Goal: Complete application form: Complete application form

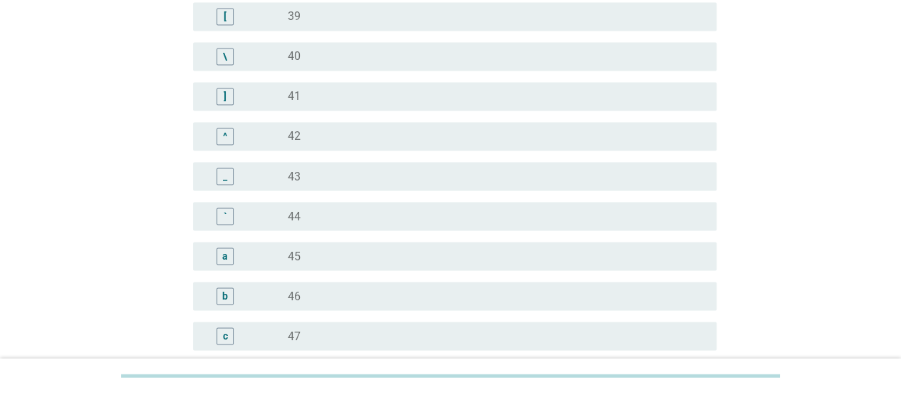
scroll to position [1211, 0]
click at [222, 212] on div "`" at bounding box center [225, 214] width 17 height 17
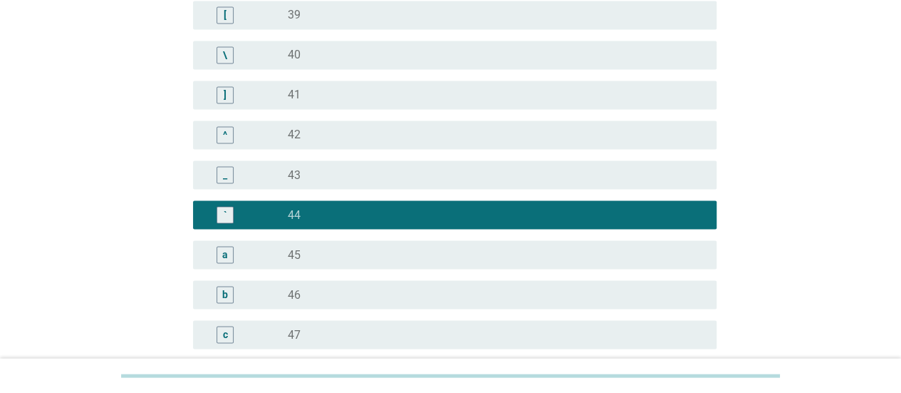
click at [225, 128] on div "^" at bounding box center [225, 134] width 4 height 15
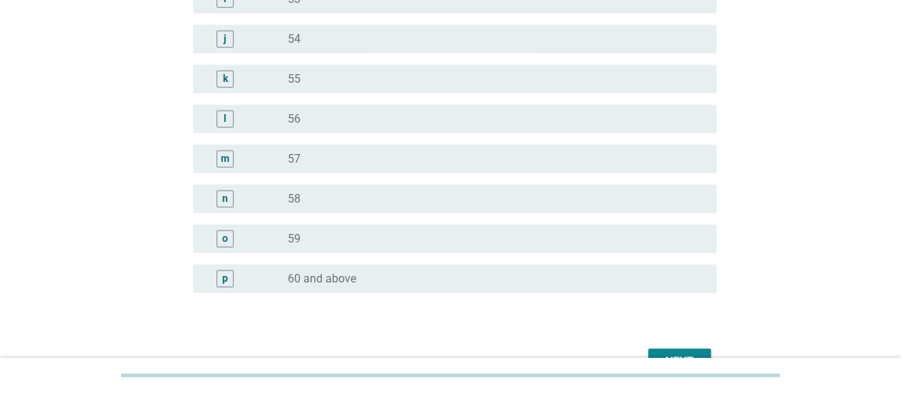
scroll to position [1868, 0]
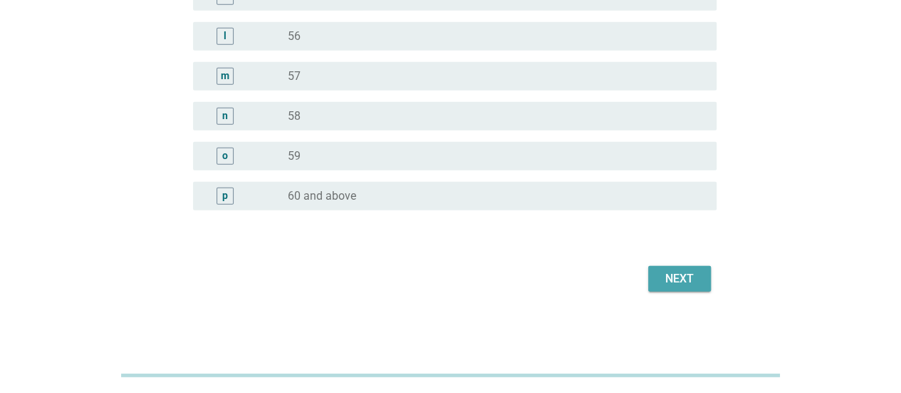
click at [681, 276] on div "Next" at bounding box center [680, 278] width 40 height 17
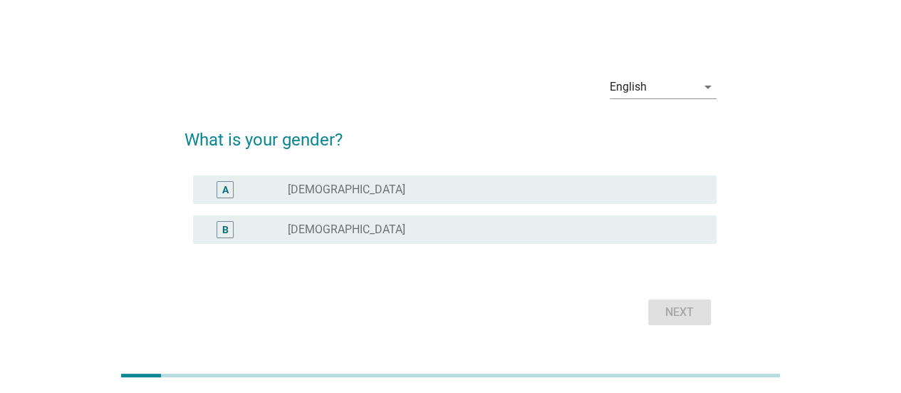
click at [211, 187] on div "A" at bounding box center [225, 189] width 42 height 17
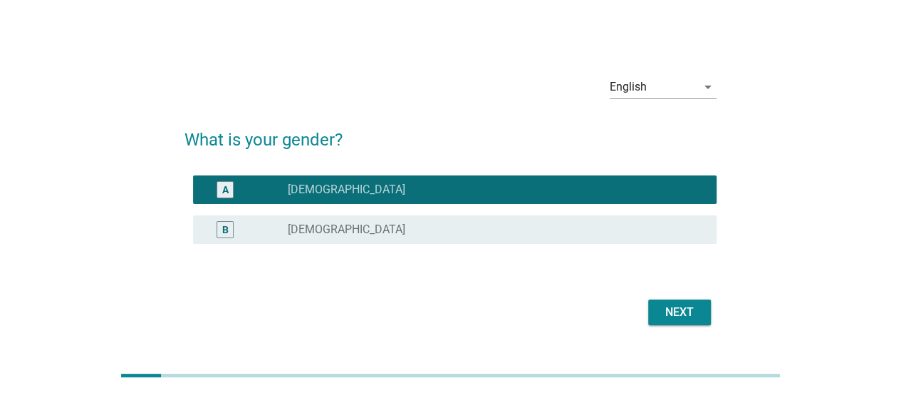
click at [666, 309] on div "Next" at bounding box center [680, 311] width 40 height 17
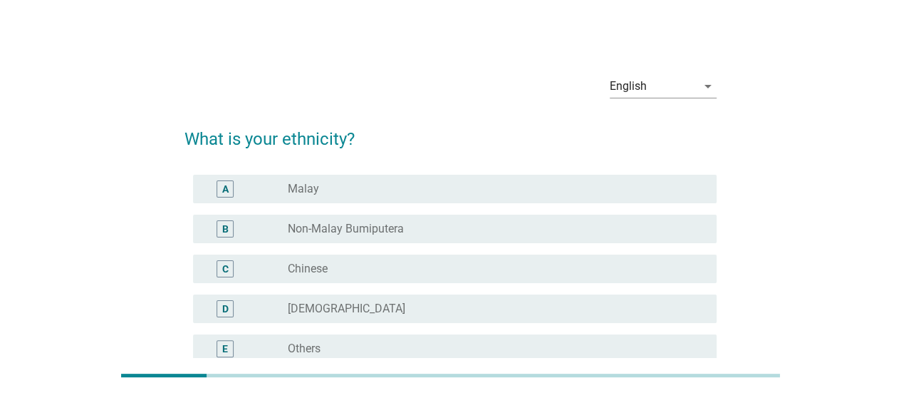
click at [308, 266] on label "Chinese" at bounding box center [308, 268] width 40 height 14
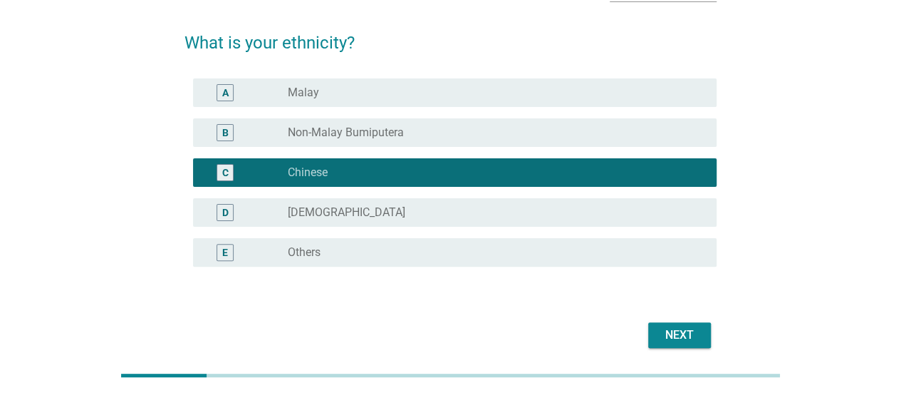
scroll to position [152, 0]
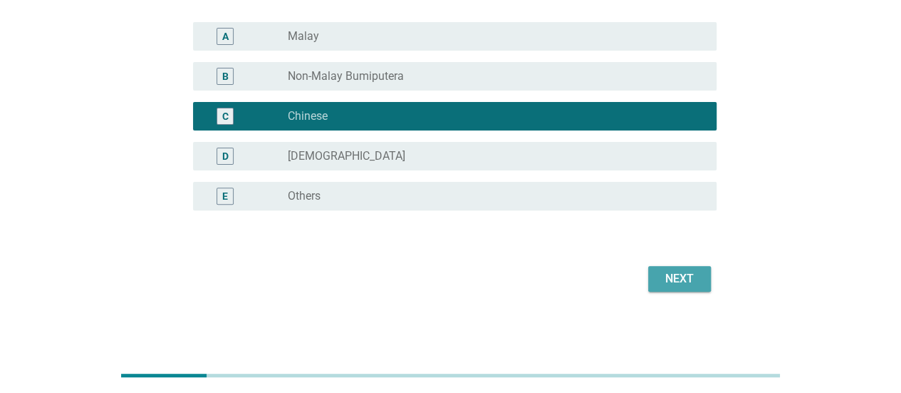
click at [661, 284] on div "Next" at bounding box center [680, 278] width 40 height 17
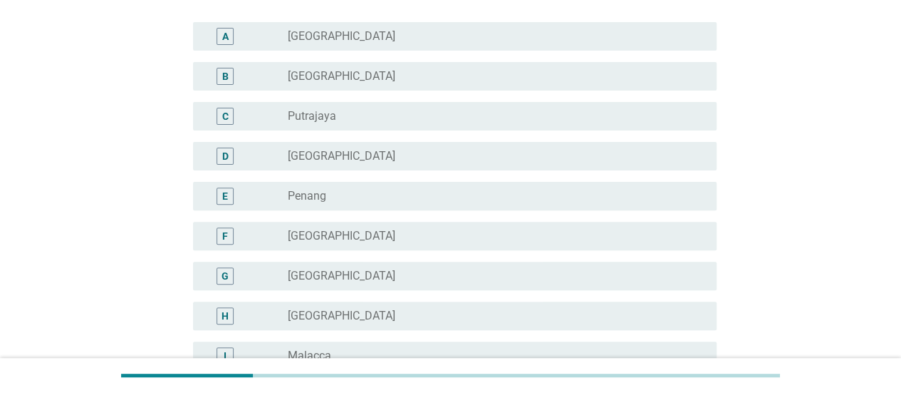
scroll to position [0, 0]
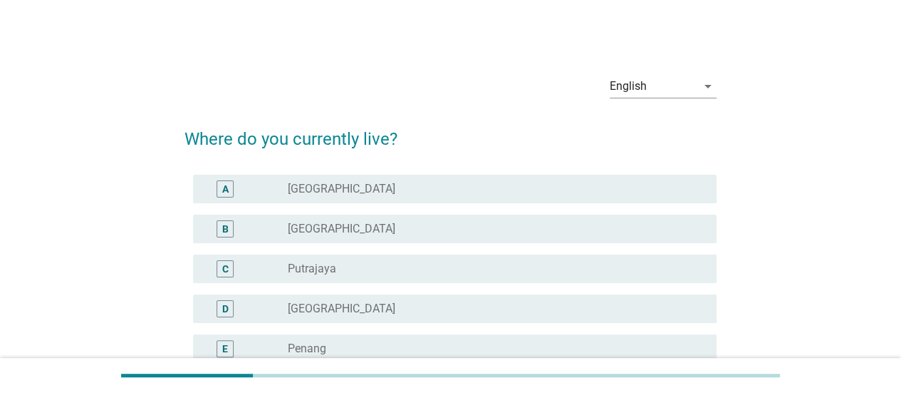
click at [469, 230] on div "radio_button_unchecked [GEOGRAPHIC_DATA]" at bounding box center [491, 229] width 406 height 14
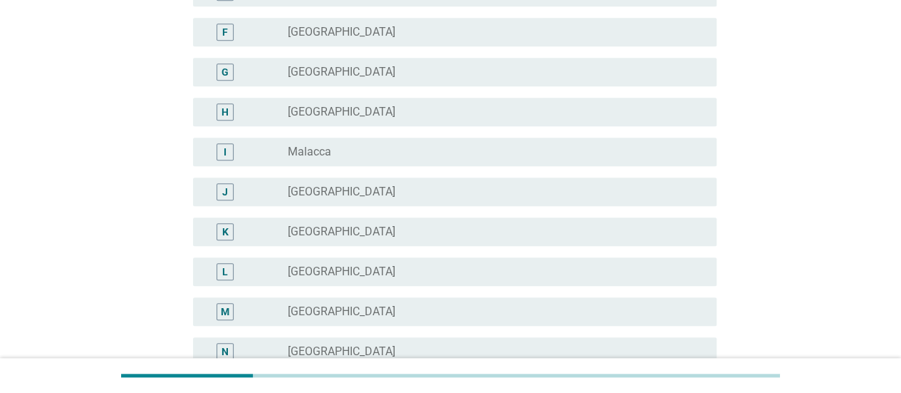
scroll to position [591, 0]
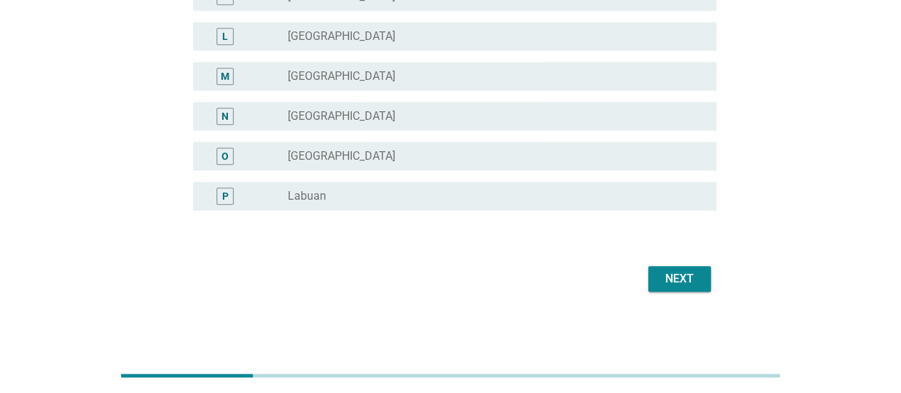
click at [681, 281] on div "Next" at bounding box center [680, 278] width 40 height 17
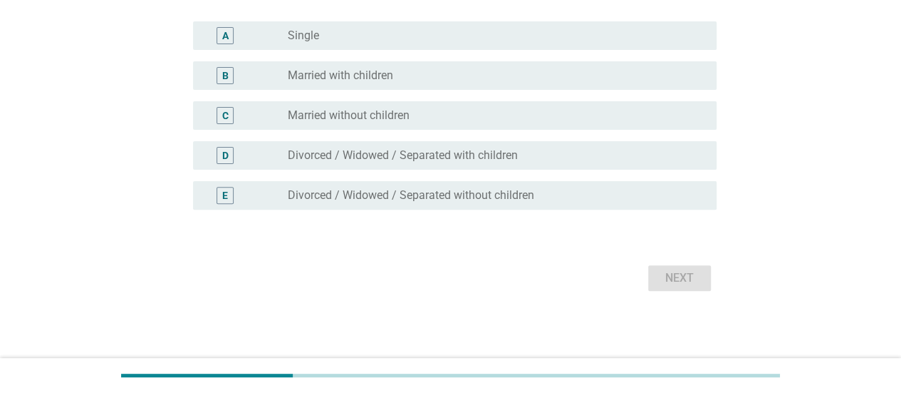
scroll to position [0, 0]
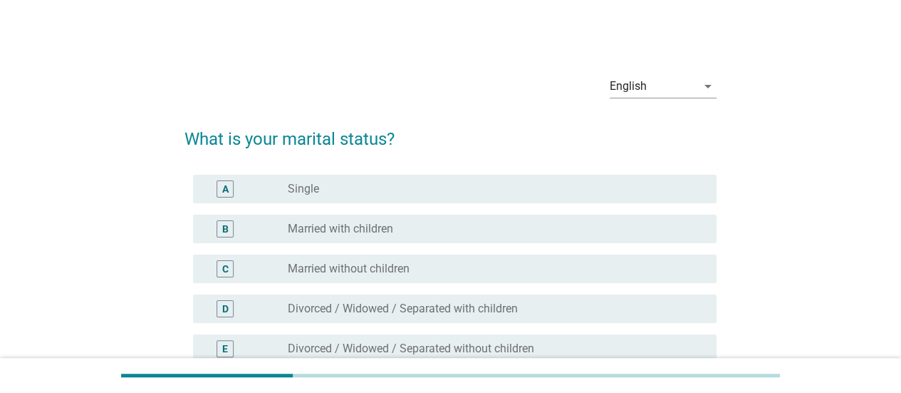
click at [380, 231] on label "Married with children" at bounding box center [340, 229] width 105 height 14
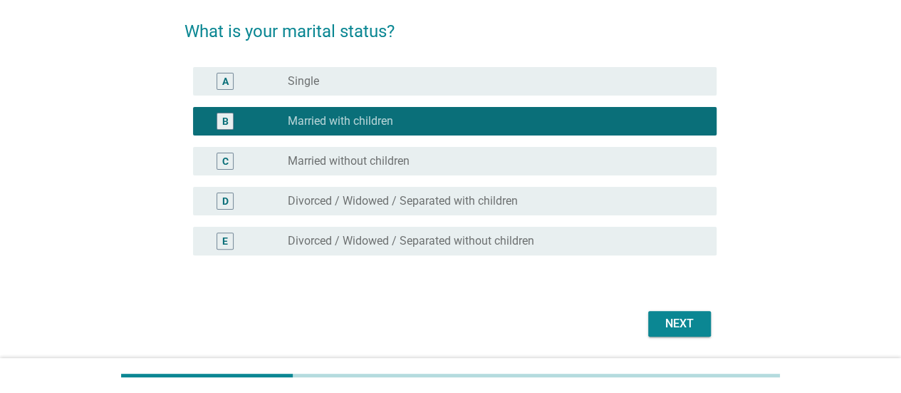
scroll to position [152, 0]
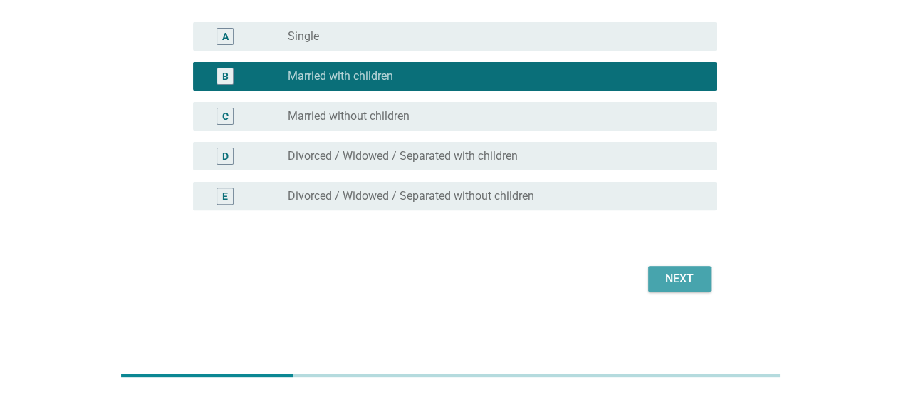
click at [685, 280] on div "Next" at bounding box center [680, 278] width 40 height 17
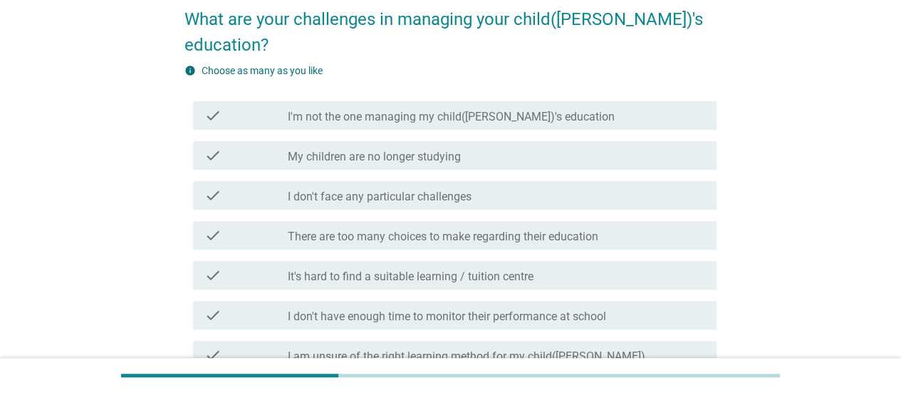
scroll to position [142, 0]
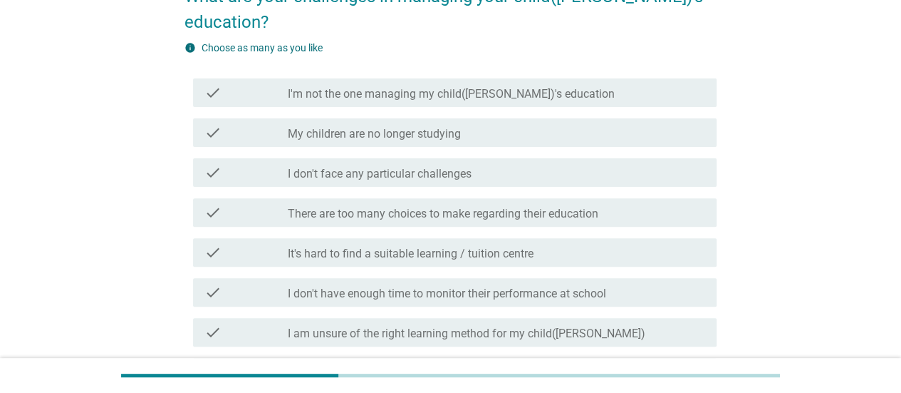
click at [398, 207] on label "There are too many choices to make regarding their education" at bounding box center [443, 214] width 311 height 14
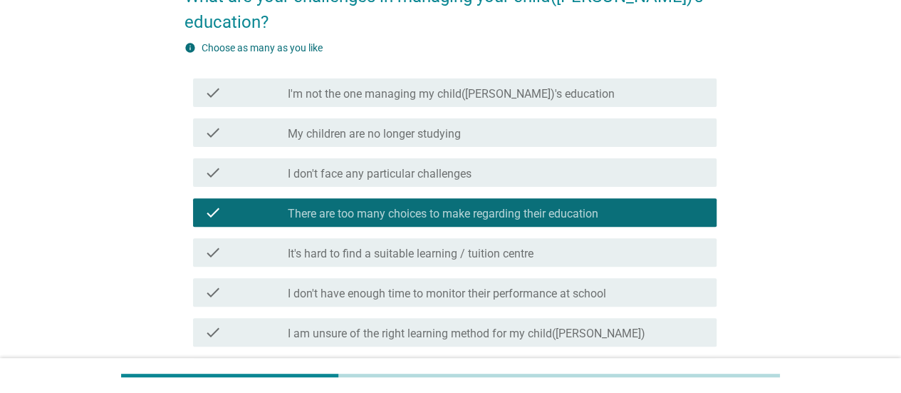
click at [547, 244] on div "check_box_outline_blank It's hard to find a suitable learning / tuition centre" at bounding box center [496, 252] width 417 height 17
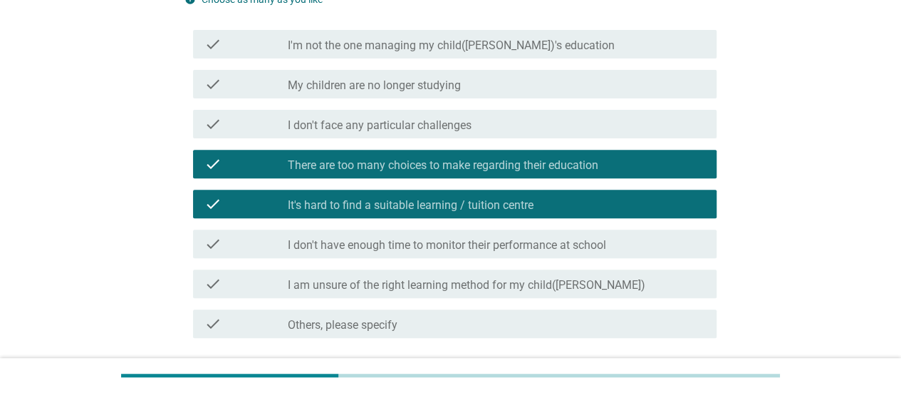
scroll to position [214, 0]
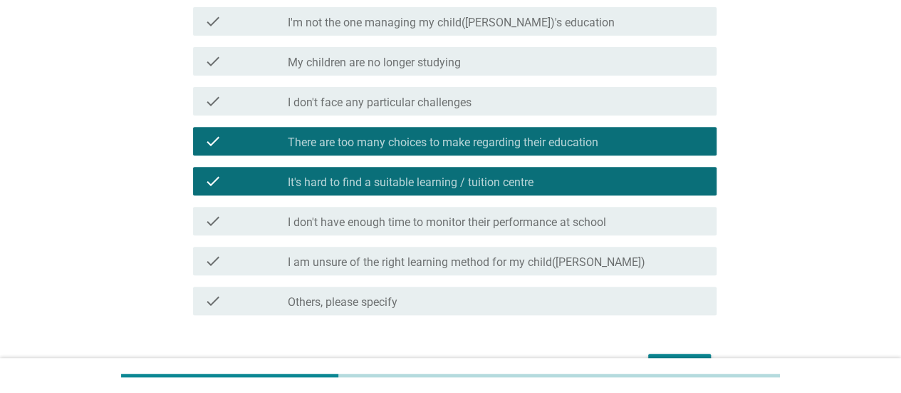
click at [577, 215] on label "I don't have enough time to monitor their performance at school" at bounding box center [447, 222] width 318 height 14
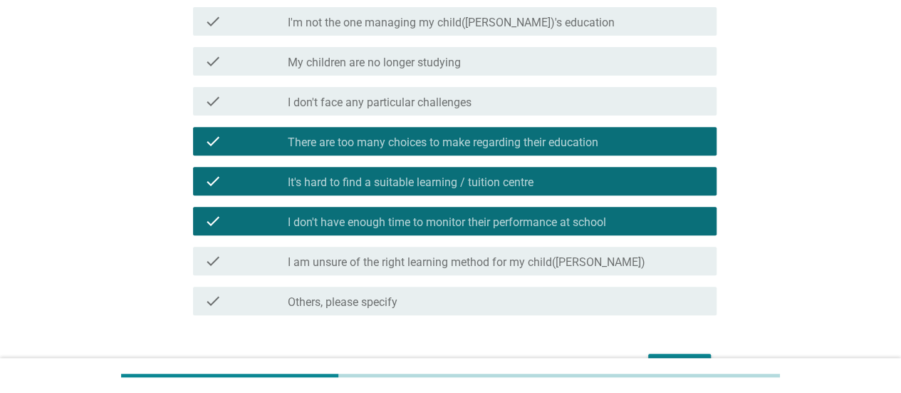
click at [665, 358] on div "Next" at bounding box center [680, 366] width 40 height 17
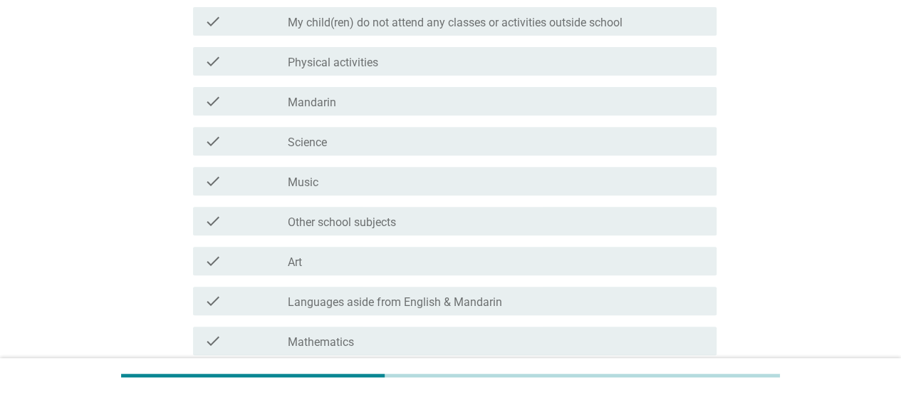
scroll to position [0, 0]
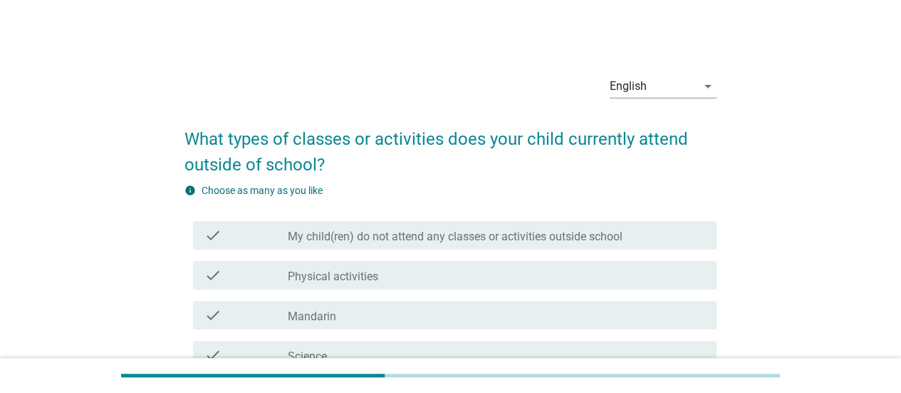
click at [403, 271] on div "check_box_outline_blank Physical activities" at bounding box center [496, 274] width 417 height 17
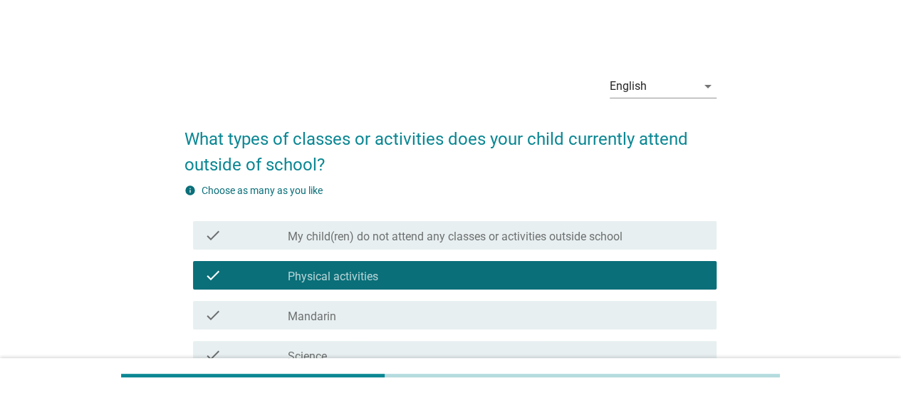
click at [400, 318] on div "check_box_outline_blank Mandarin" at bounding box center [496, 314] width 417 height 17
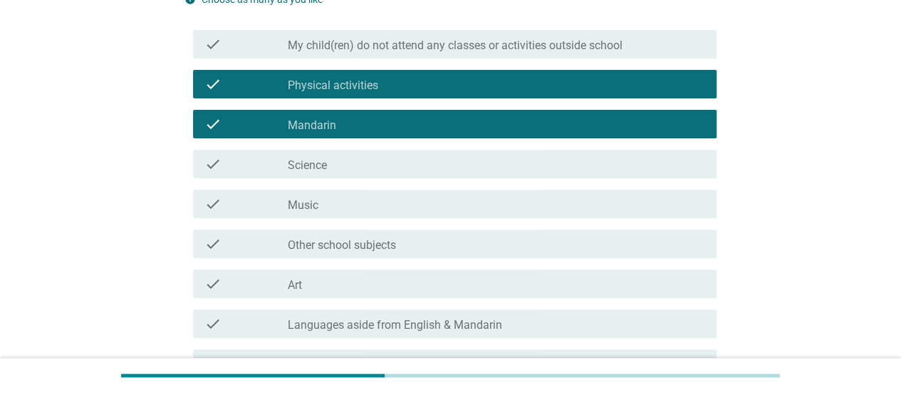
scroll to position [214, 0]
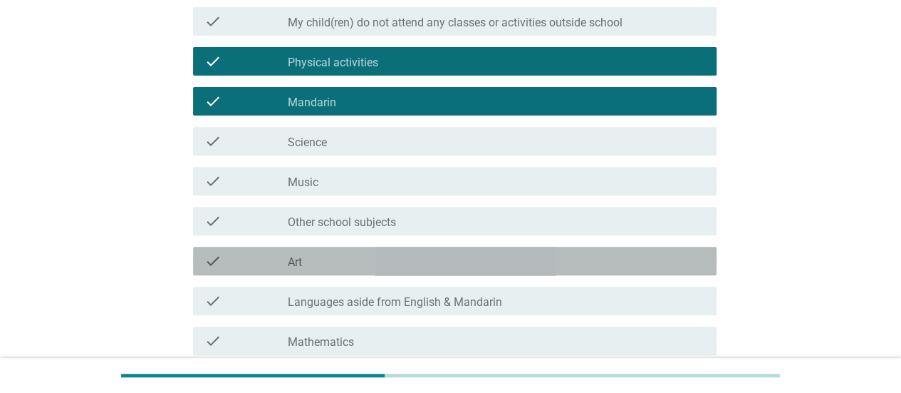
click at [336, 261] on div "check_box_outline_blank Art" at bounding box center [496, 260] width 417 height 17
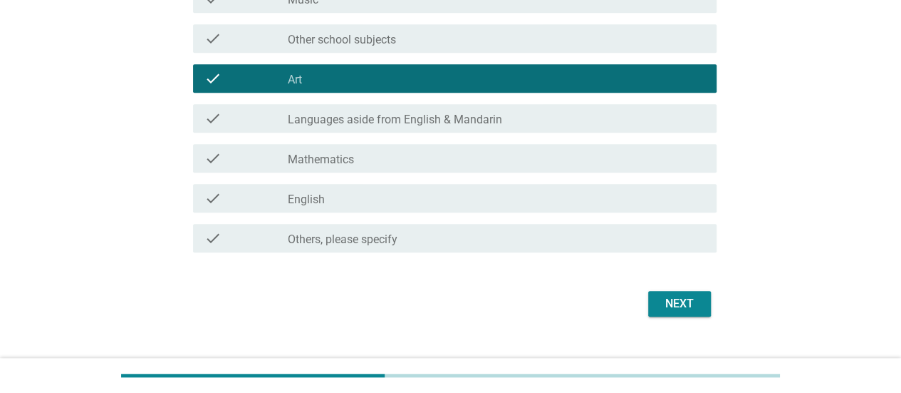
scroll to position [422, 0]
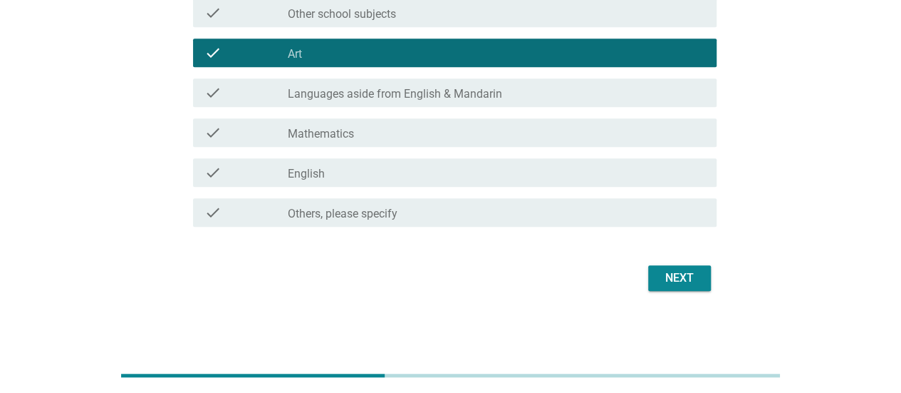
click at [378, 164] on div "check_box_outline_blank English" at bounding box center [496, 172] width 417 height 17
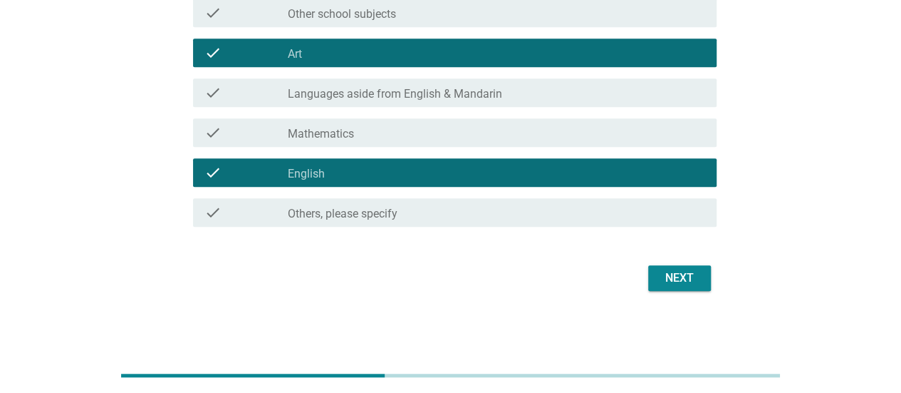
click at [667, 284] on div "Next" at bounding box center [680, 277] width 40 height 17
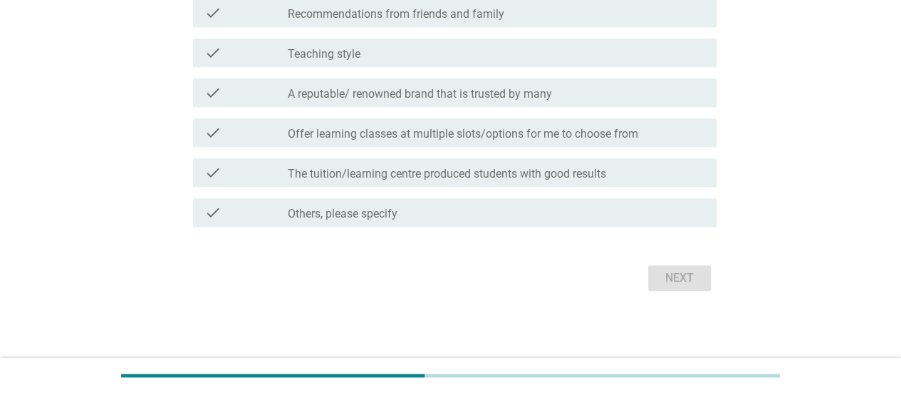
scroll to position [0, 0]
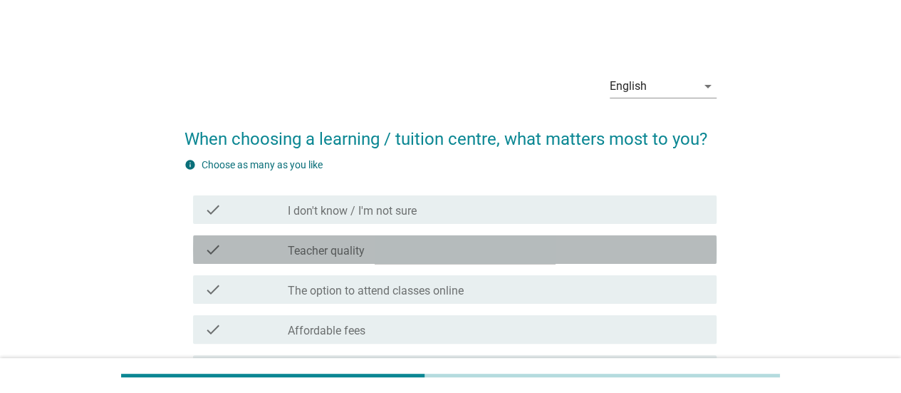
click at [372, 245] on div "check_box_outline_blank Teacher quality" at bounding box center [496, 249] width 417 height 17
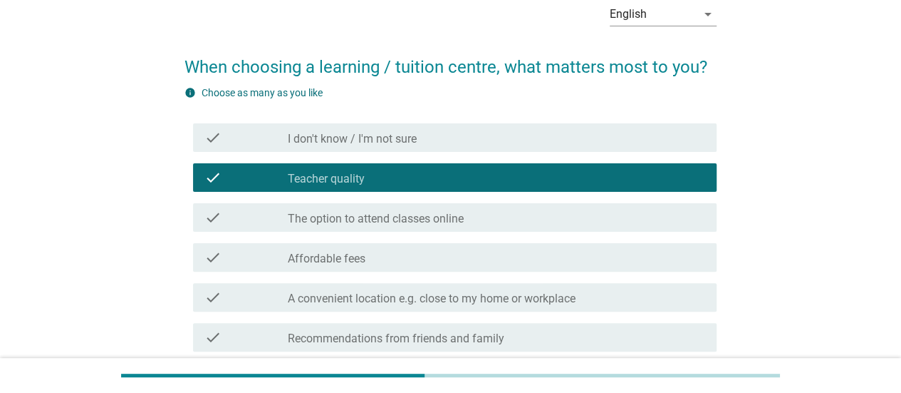
scroll to position [142, 0]
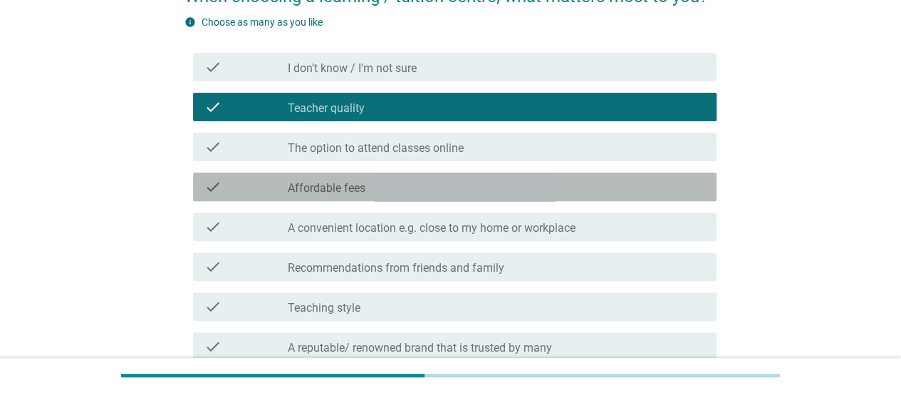
click at [375, 188] on div "check_box_outline_blank Affordable fees" at bounding box center [496, 186] width 417 height 17
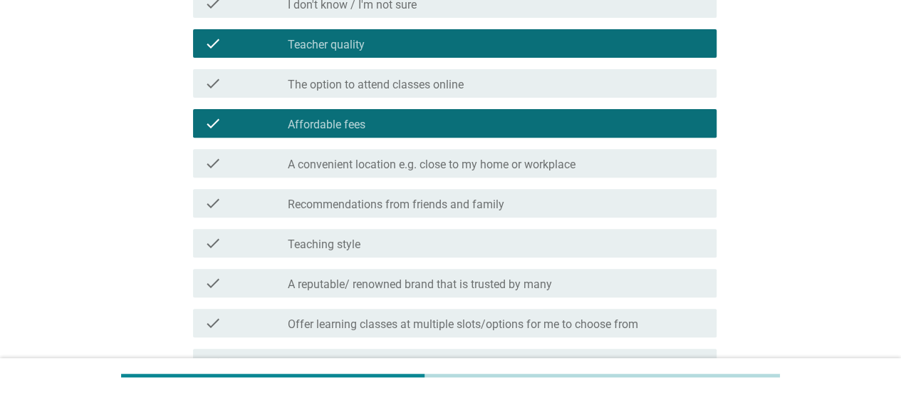
scroll to position [285, 0]
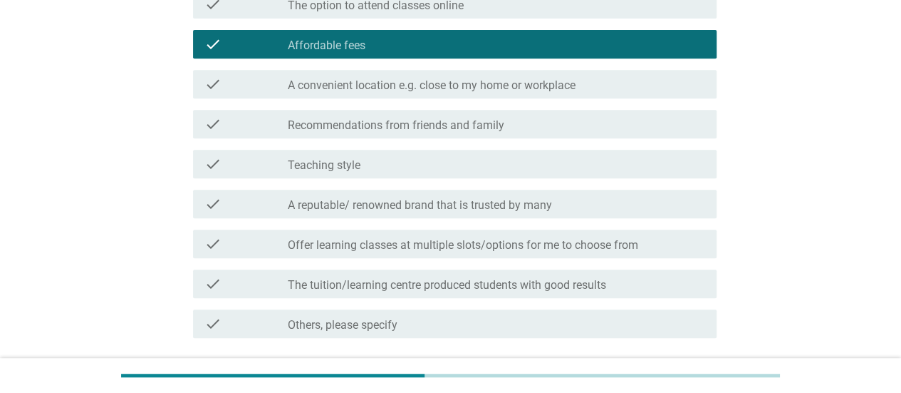
click at [378, 170] on div "check_box_outline_blank Teaching style" at bounding box center [496, 163] width 417 height 17
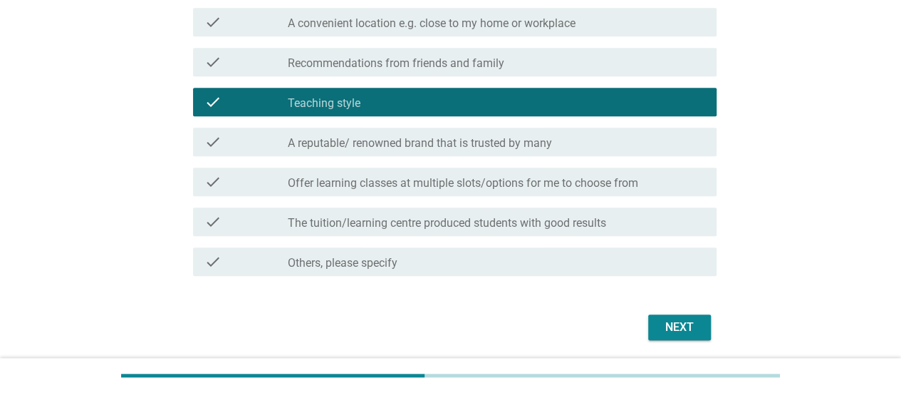
scroll to position [396, 0]
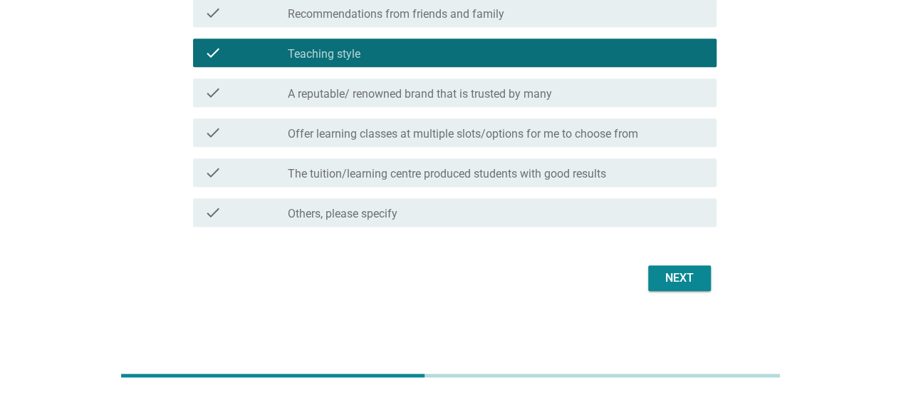
click at [375, 172] on label "The tuition/learning centre produced students with good results" at bounding box center [447, 174] width 318 height 14
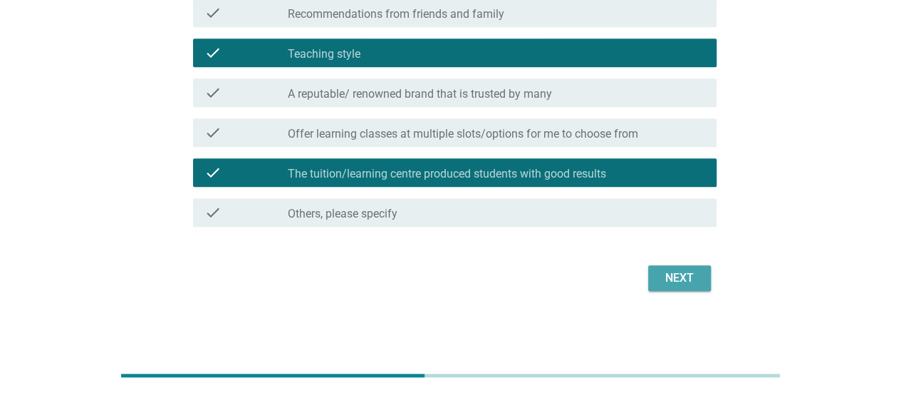
click at [690, 286] on button "Next" at bounding box center [679, 278] width 63 height 26
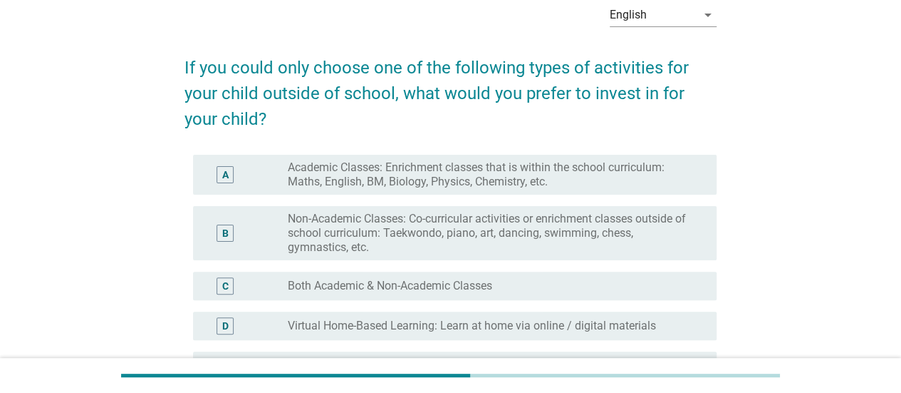
scroll to position [142, 0]
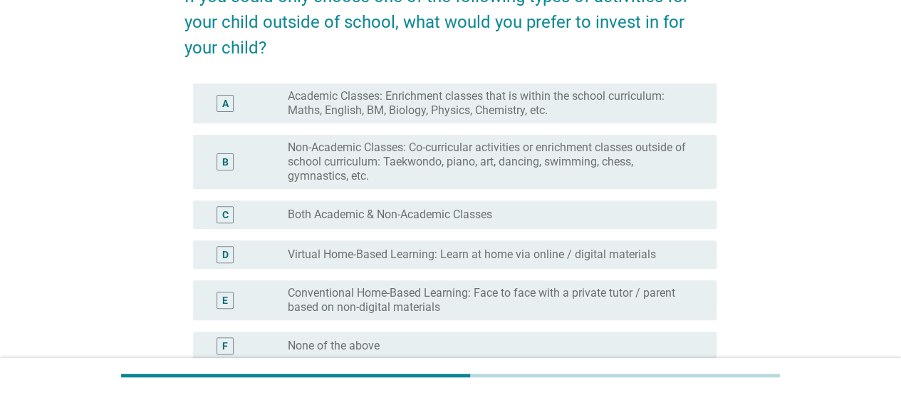
click at [468, 209] on label "Both Academic & Non-Academic Classes" at bounding box center [390, 214] width 204 height 14
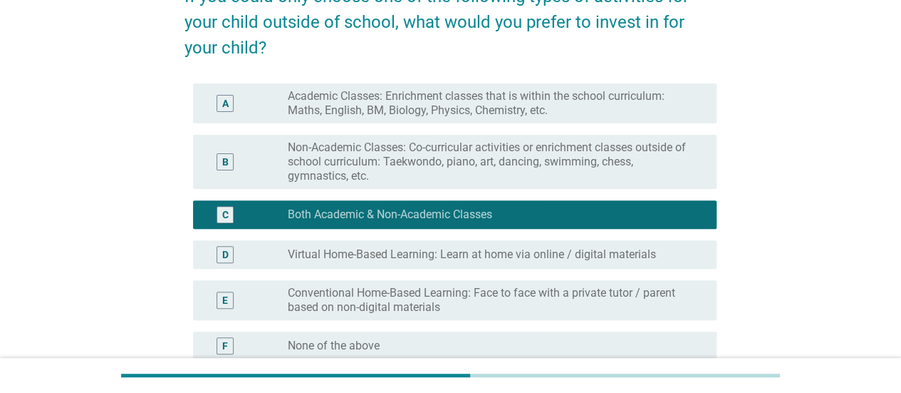
scroll to position [292, 0]
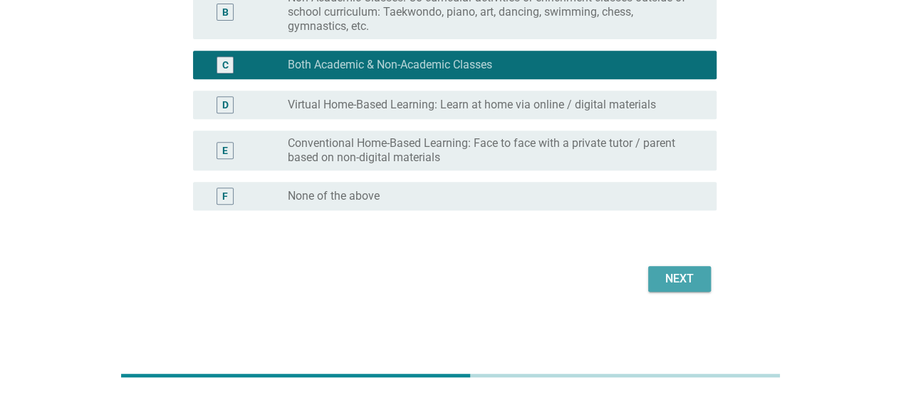
click at [665, 287] on button "Next" at bounding box center [679, 279] width 63 height 26
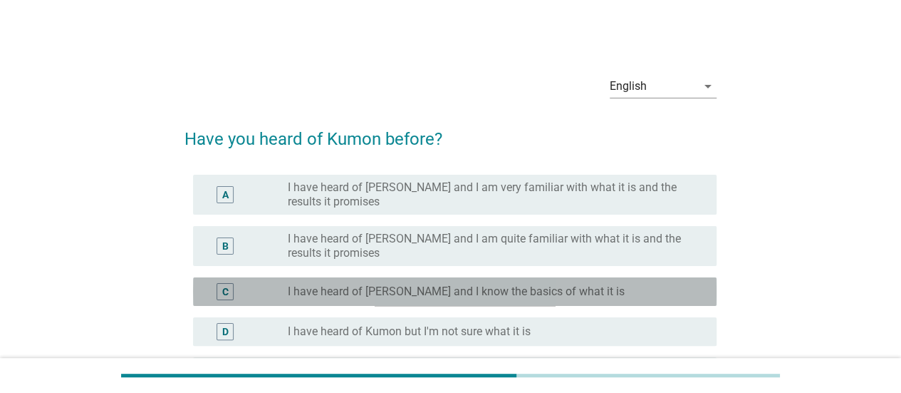
click at [466, 293] on label "I have heard of [PERSON_NAME] and I know the basics of what it is" at bounding box center [456, 291] width 337 height 14
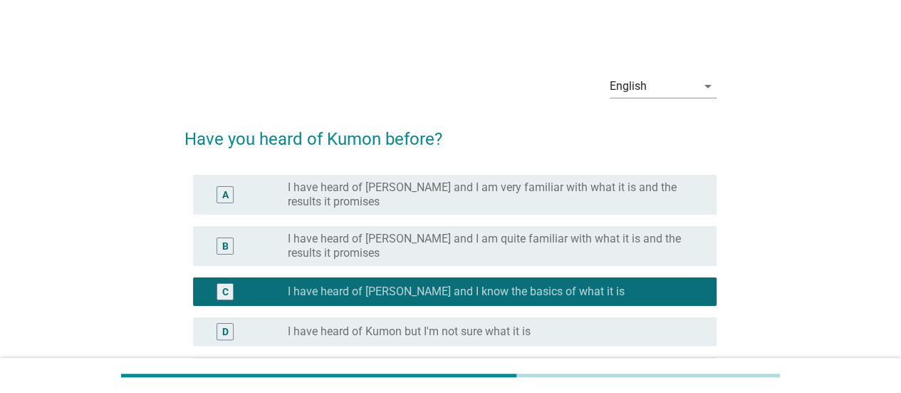
scroll to position [175, 0]
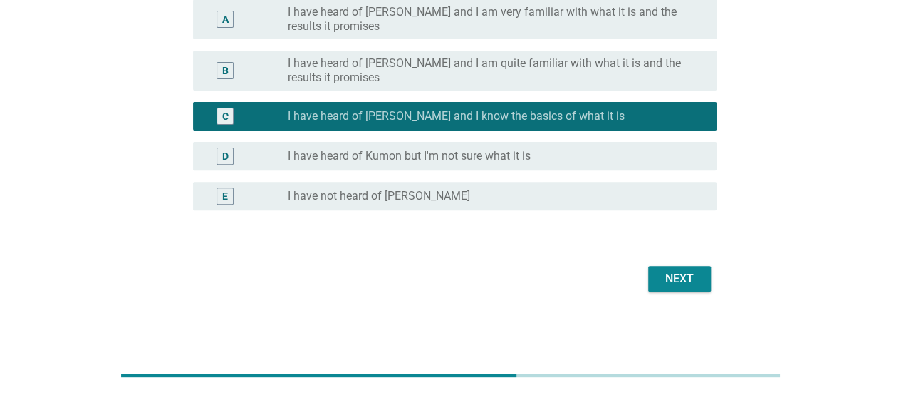
click at [675, 280] on div "Next" at bounding box center [680, 278] width 40 height 17
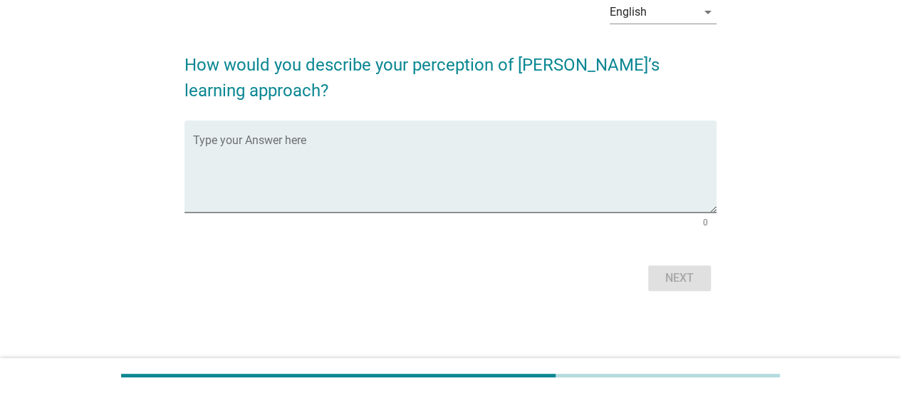
scroll to position [0, 0]
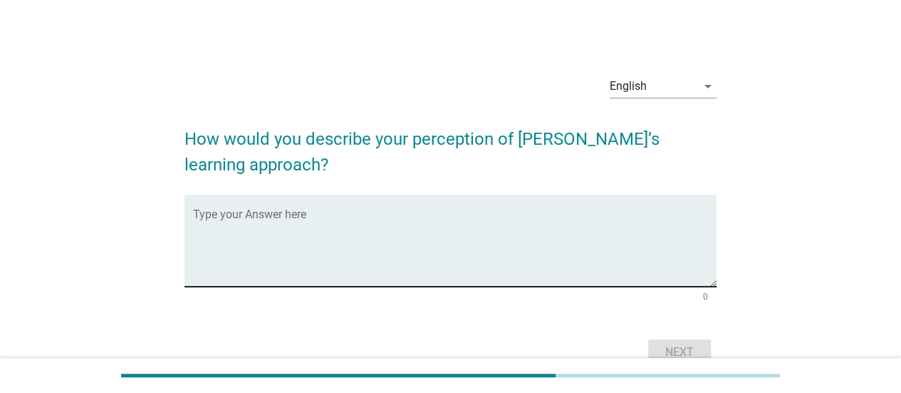
click at [432, 247] on textarea "Type your Answer here" at bounding box center [455, 249] width 524 height 75
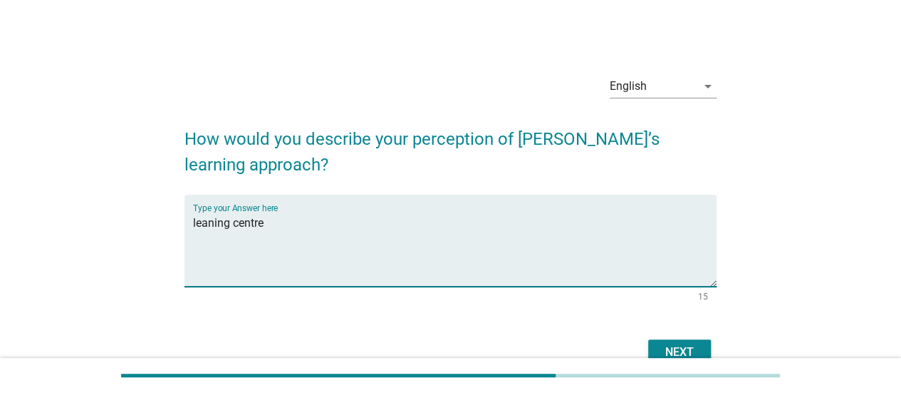
click at [206, 224] on textarea "leaning centre" at bounding box center [455, 249] width 524 height 75
type textarea "learning centre"
click at [687, 343] on div "Next" at bounding box center [680, 351] width 40 height 17
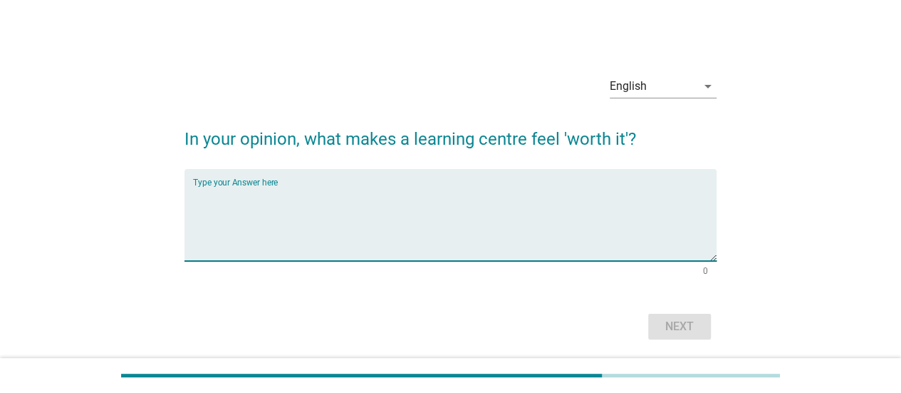
click at [534, 234] on textarea "Type your Answer here" at bounding box center [455, 223] width 524 height 75
type textarea "yes maybe"
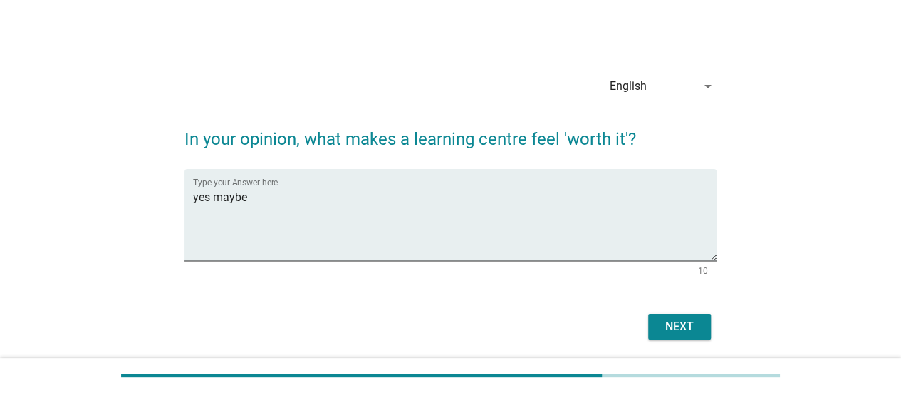
click at [669, 310] on div "Next" at bounding box center [451, 326] width 532 height 34
click at [667, 316] on button "Next" at bounding box center [679, 326] width 63 height 26
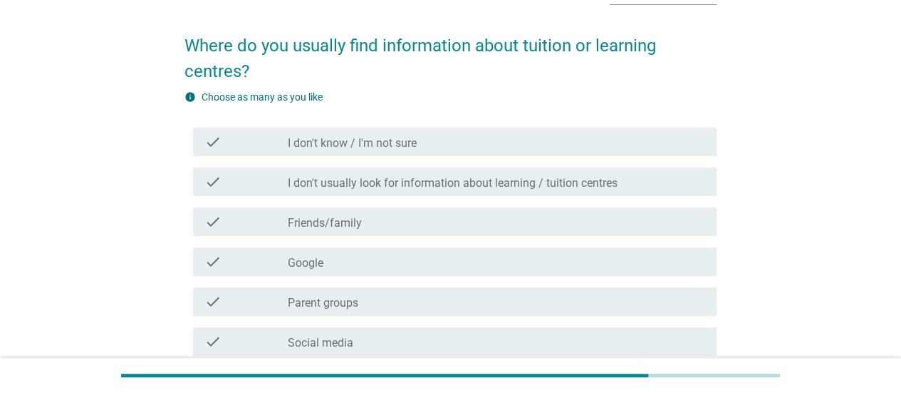
scroll to position [71, 0]
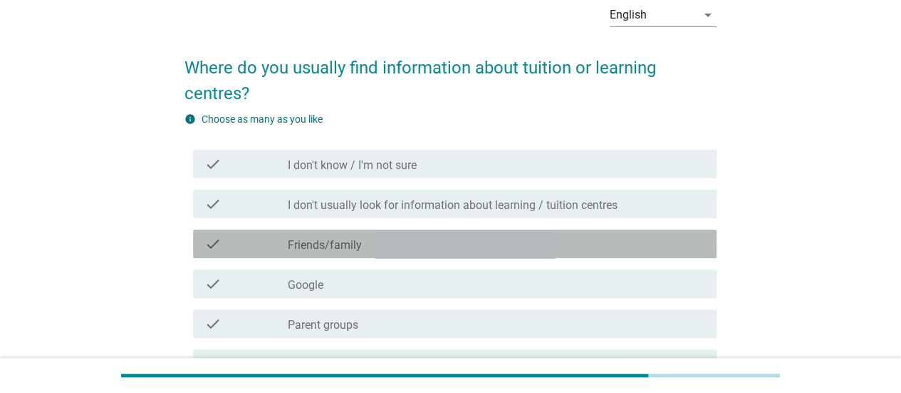
click at [482, 248] on div "check_box_outline_blank Friends/family" at bounding box center [496, 243] width 417 height 17
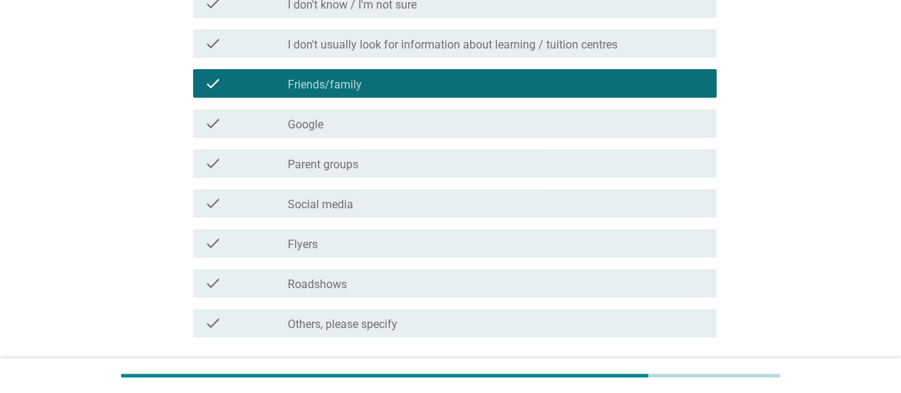
scroll to position [342, 0]
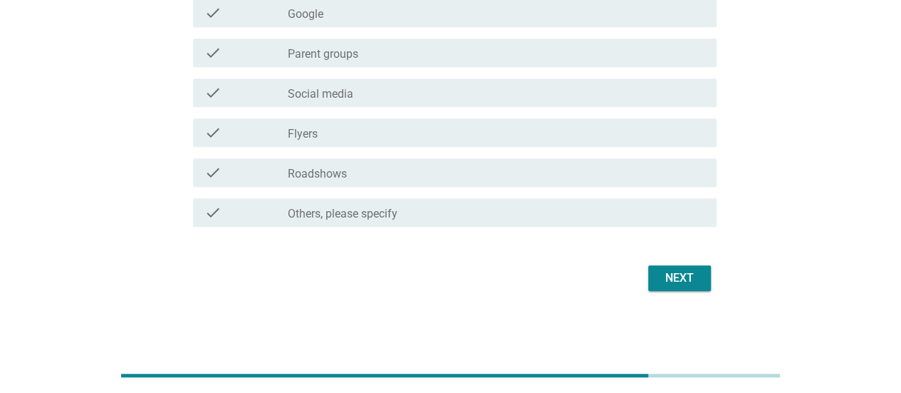
click at [692, 282] on div "Next" at bounding box center [680, 277] width 40 height 17
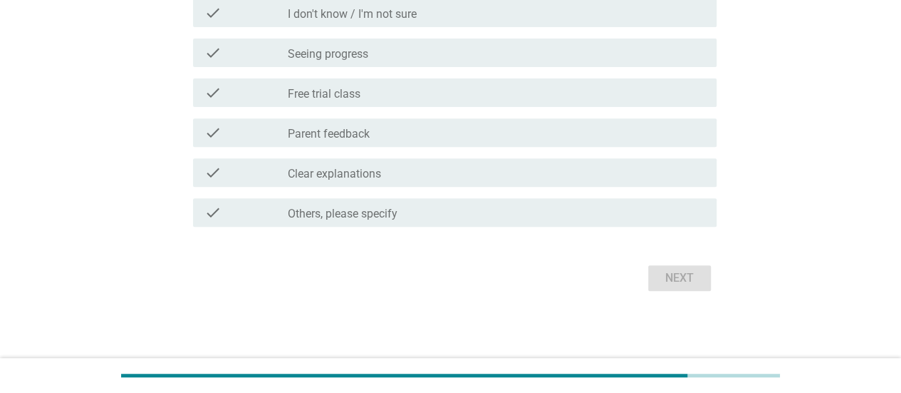
scroll to position [0, 0]
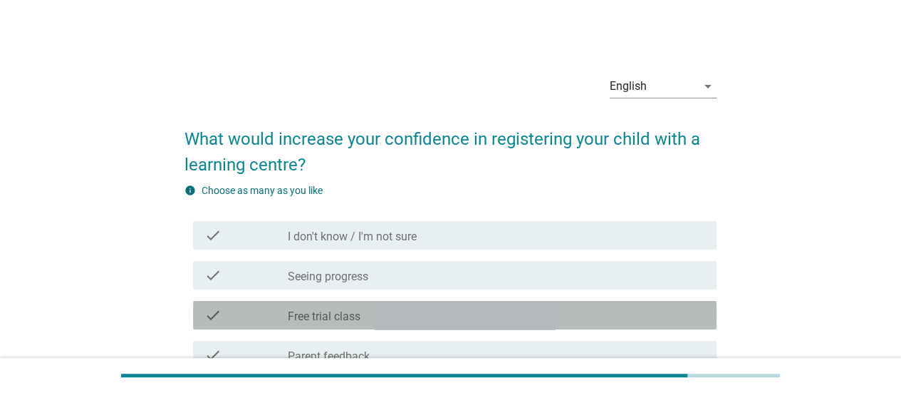
click at [412, 323] on div "check check_box_outline_blank Free trial class" at bounding box center [455, 315] width 524 height 28
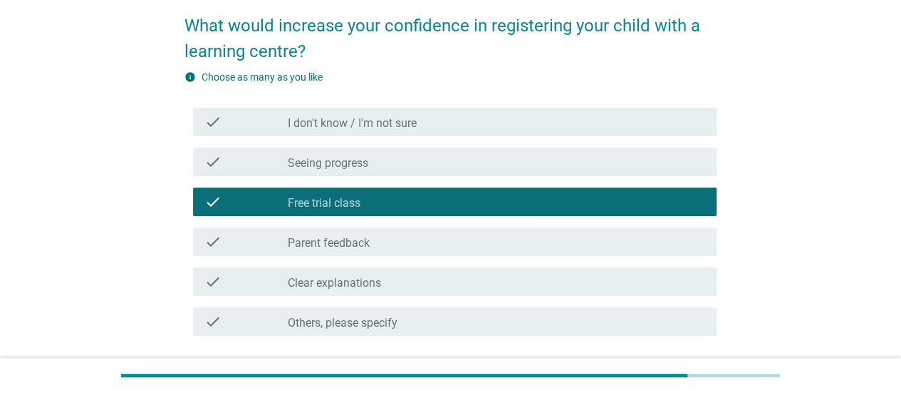
scroll to position [214, 0]
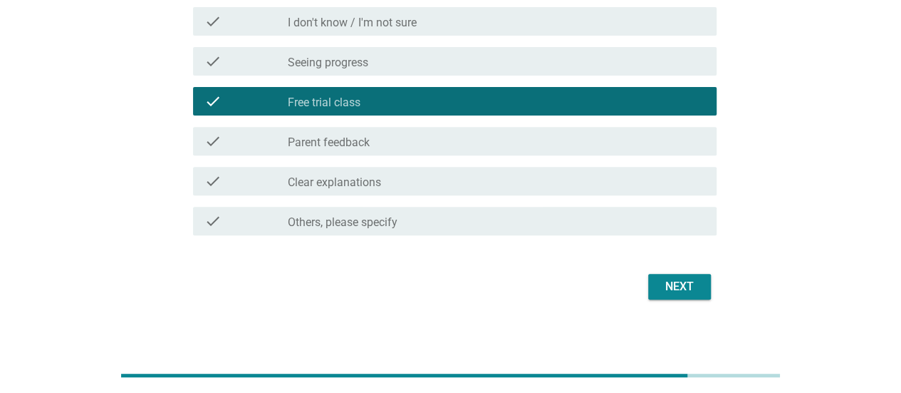
click at [657, 264] on form "What would increase your confidence in registering your child with a learning c…" at bounding box center [451, 100] width 532 height 405
click at [670, 307] on div "English arrow_drop_down What would increase your confidence in registering your…" at bounding box center [450, 76] width 555 height 477
click at [670, 294] on button "Next" at bounding box center [679, 287] width 63 height 26
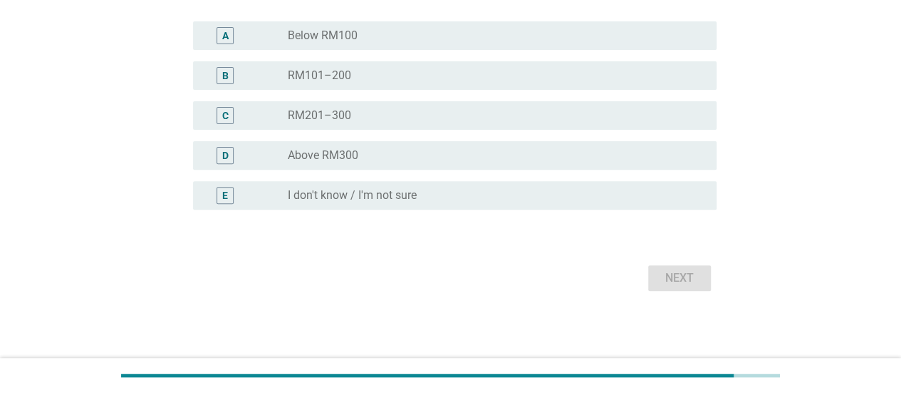
scroll to position [0, 0]
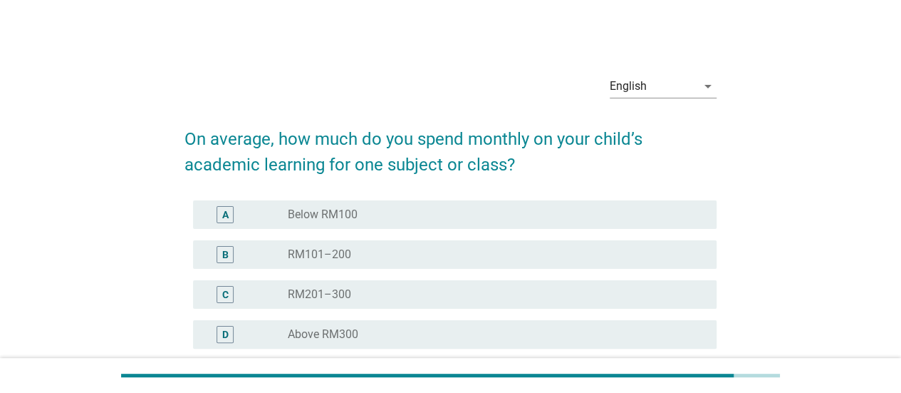
click at [497, 260] on div "radio_button_unchecked RM101–200" at bounding box center [491, 254] width 406 height 14
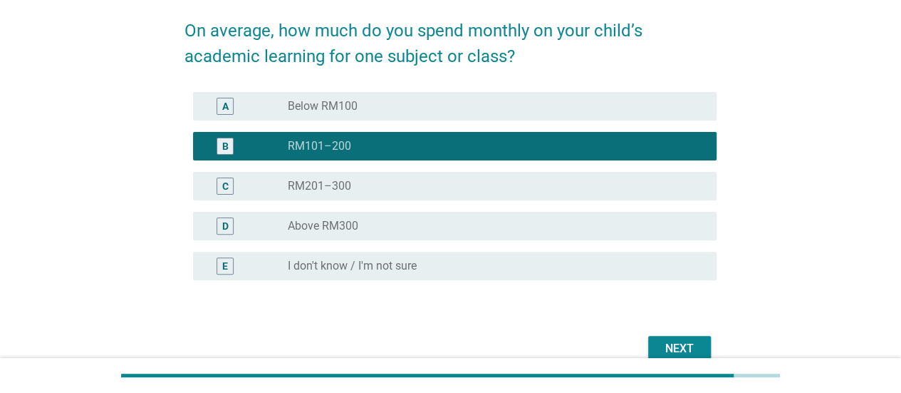
scroll to position [142, 0]
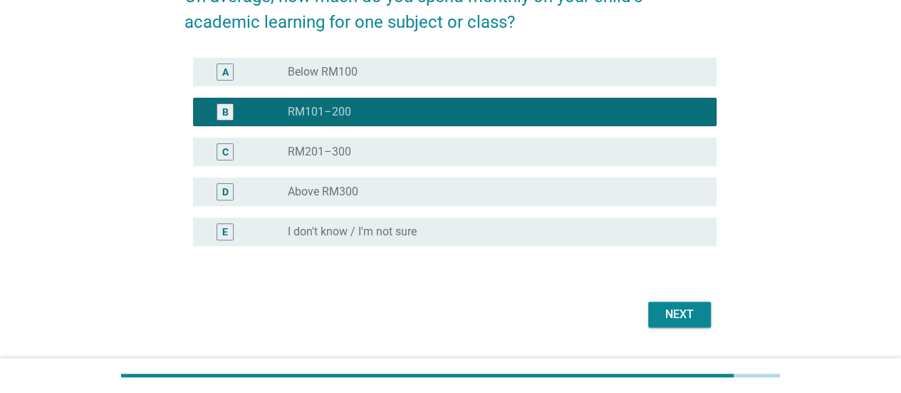
click at [690, 326] on button "Next" at bounding box center [679, 314] width 63 height 26
